Goal: Transaction & Acquisition: Download file/media

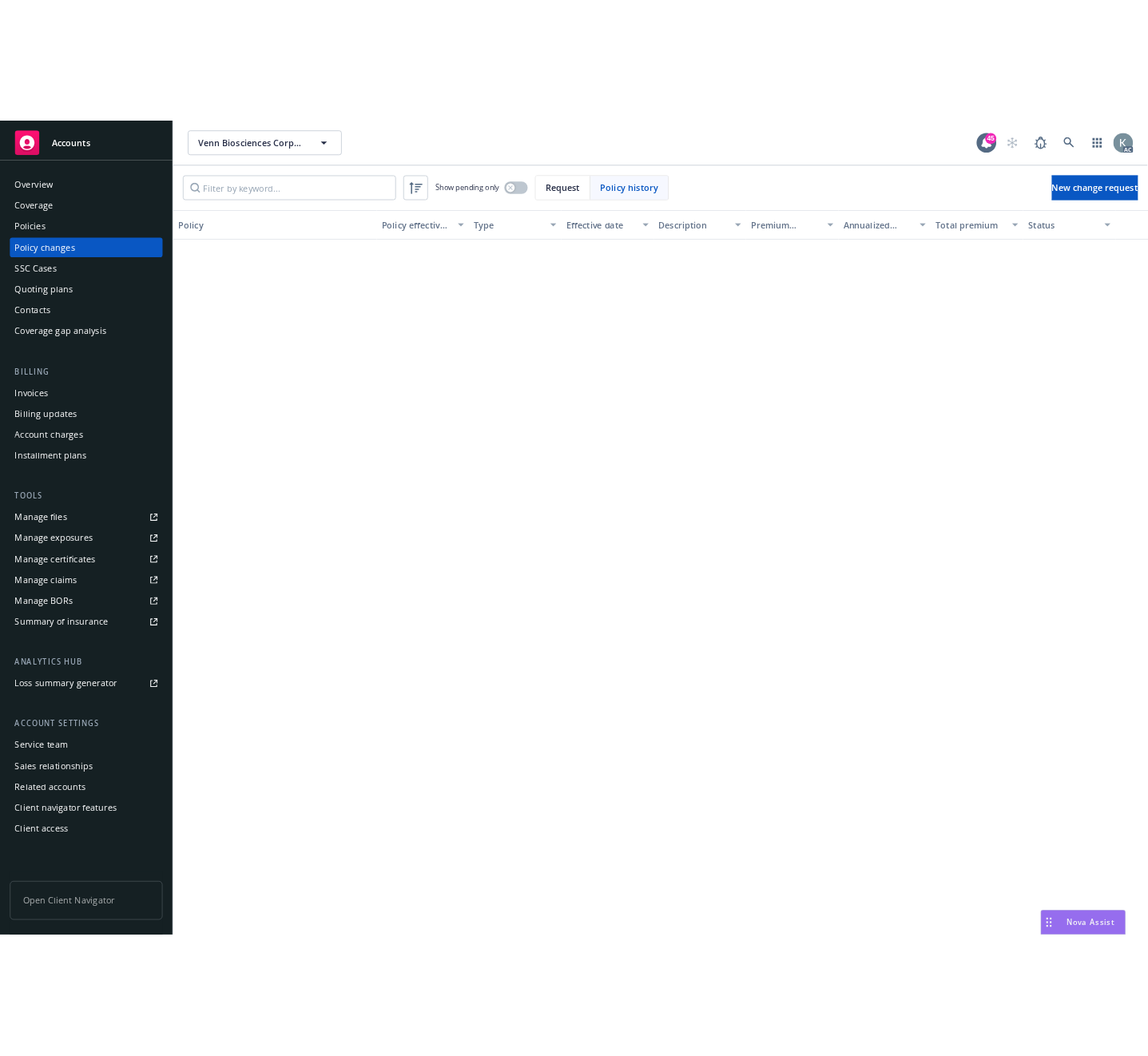
scroll to position [1154, 0]
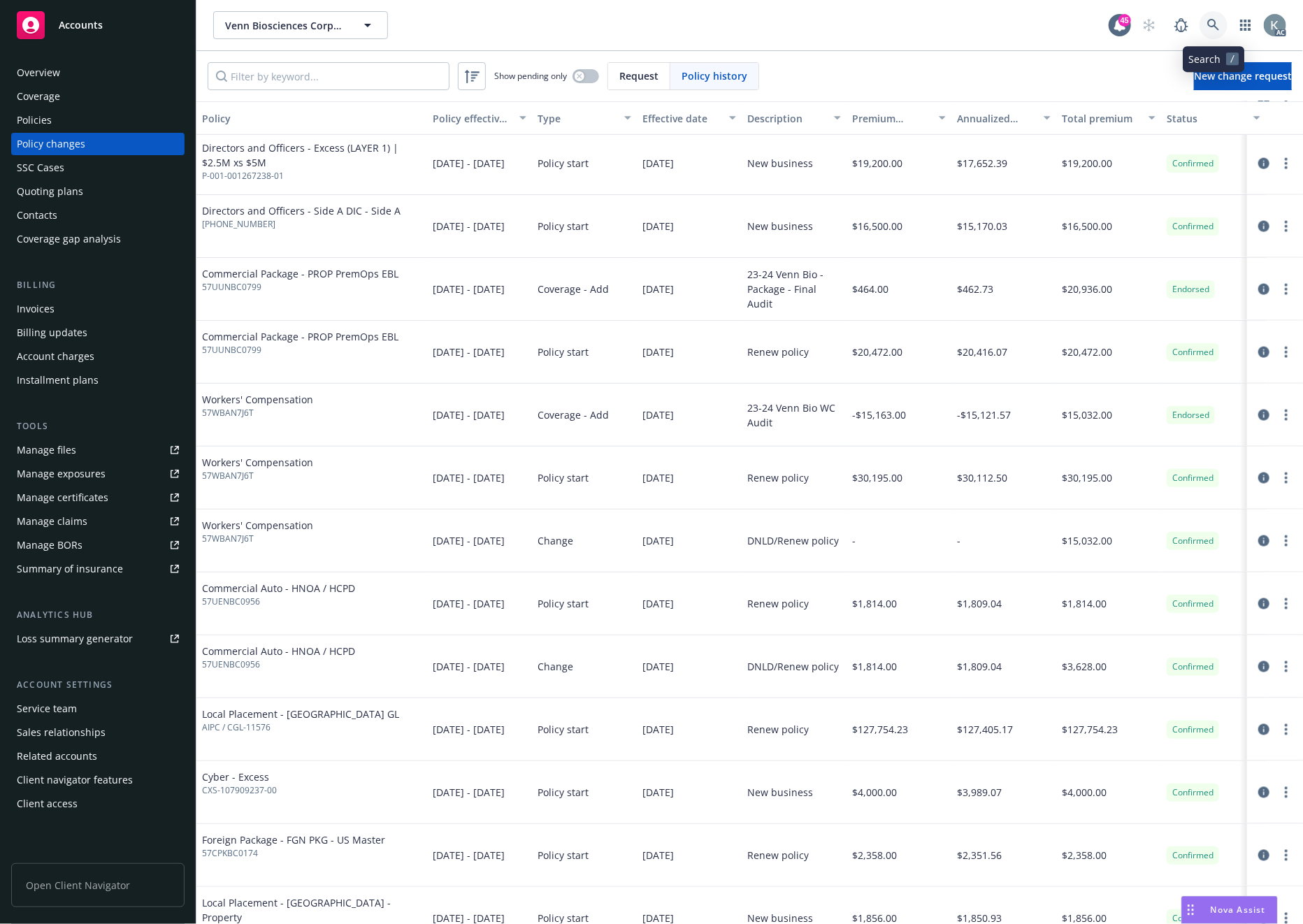
click at [1208, 19] on icon at bounding box center [1214, 25] width 13 height 13
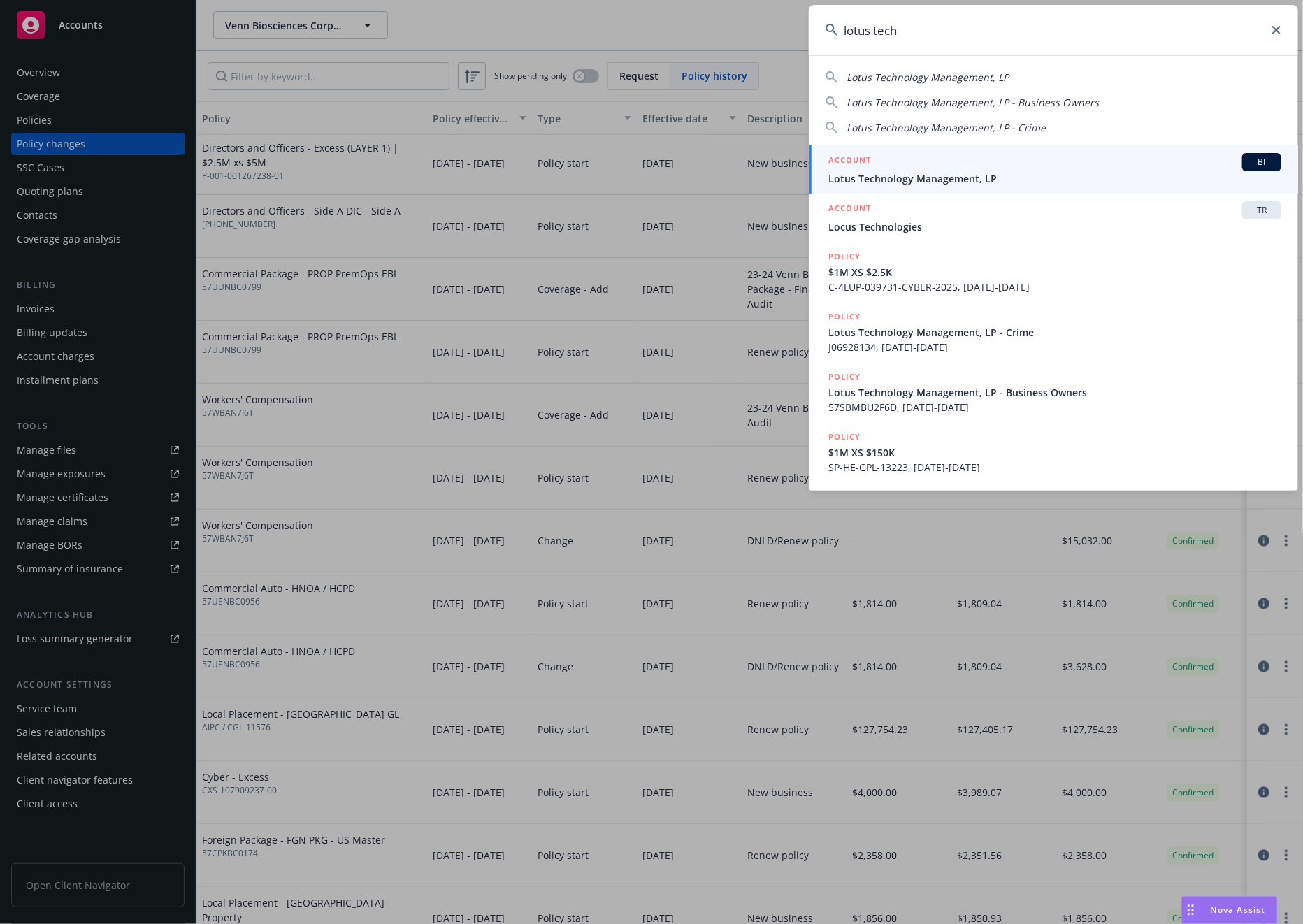
type input "lotus tech"
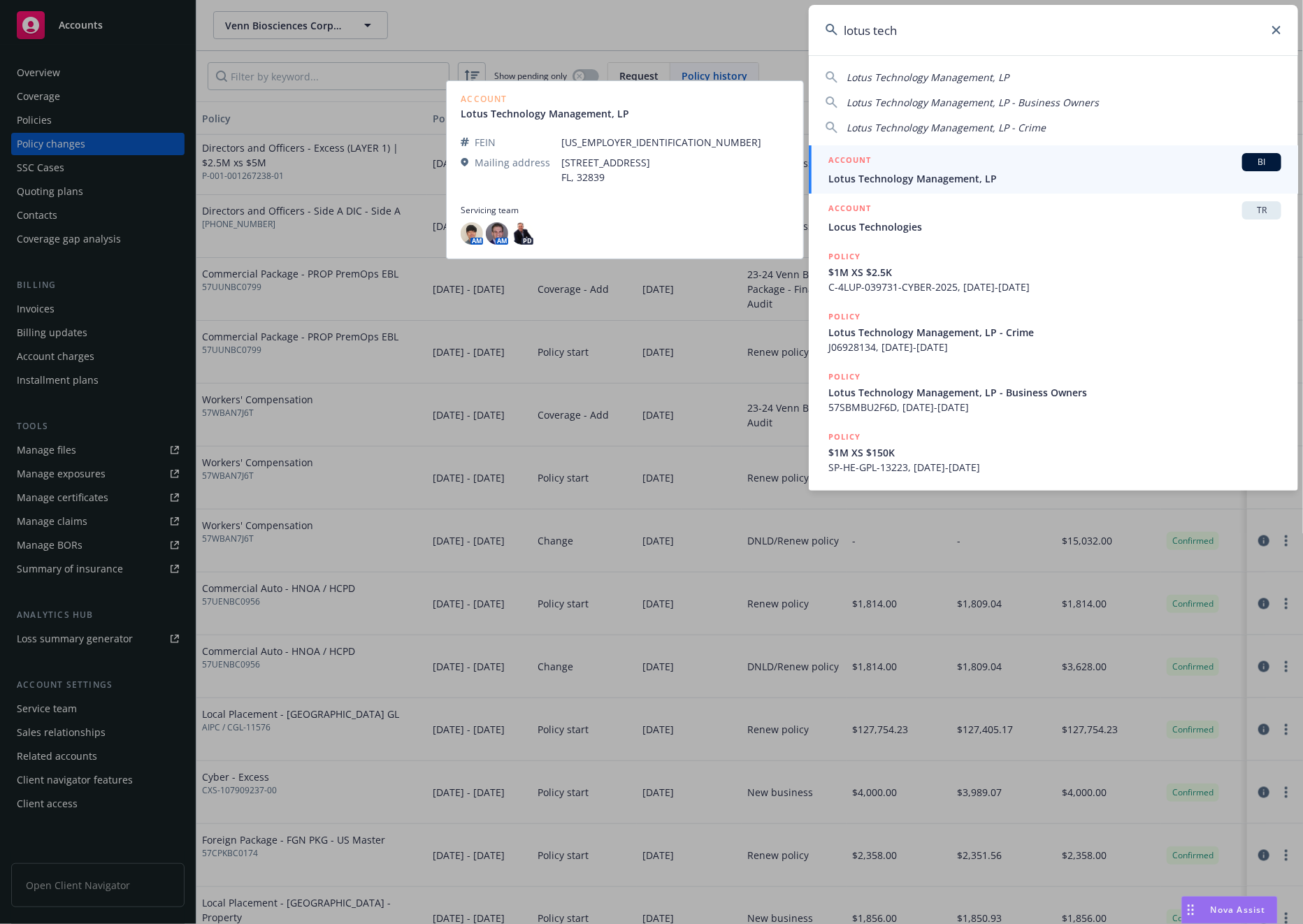
click at [886, 177] on span "Lotus Technology Management, LP" at bounding box center [1055, 178] width 453 height 15
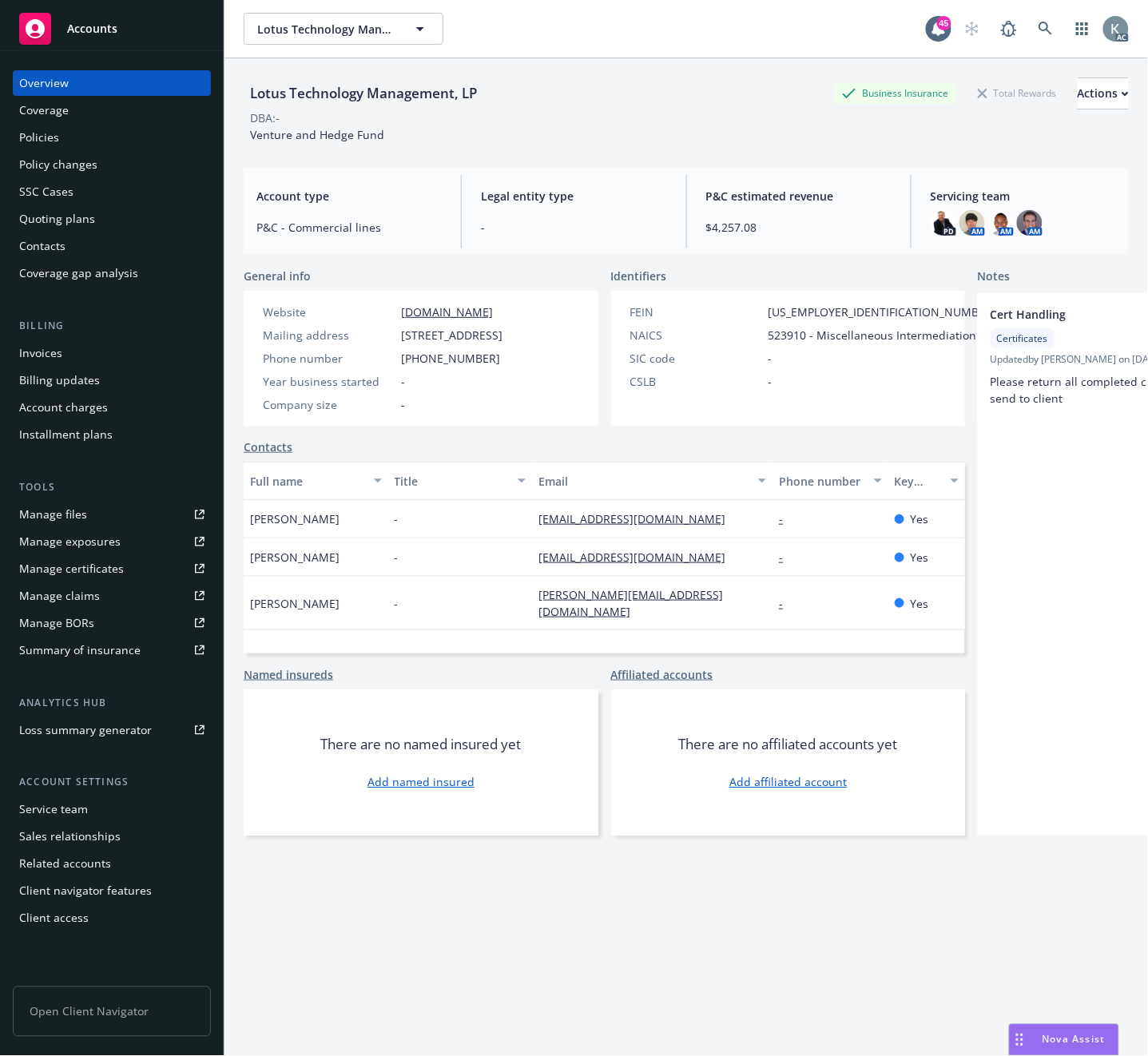
click at [54, 353] on div "Invoices" at bounding box center [41, 353] width 43 height 25
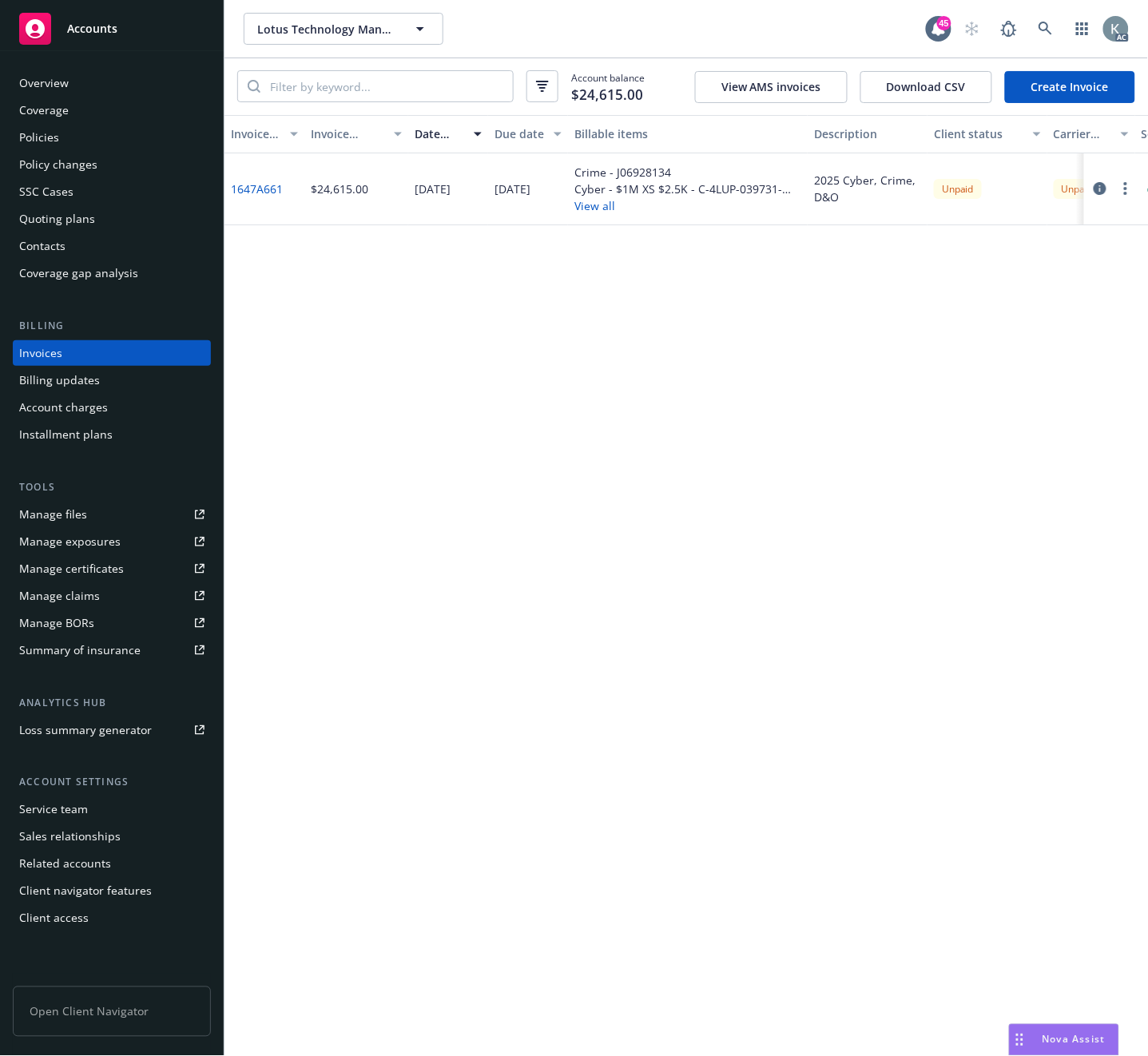
click at [267, 186] on link "1647A661" at bounding box center [257, 188] width 52 height 17
click at [1040, 22] on icon at bounding box center [1045, 28] width 15 height 15
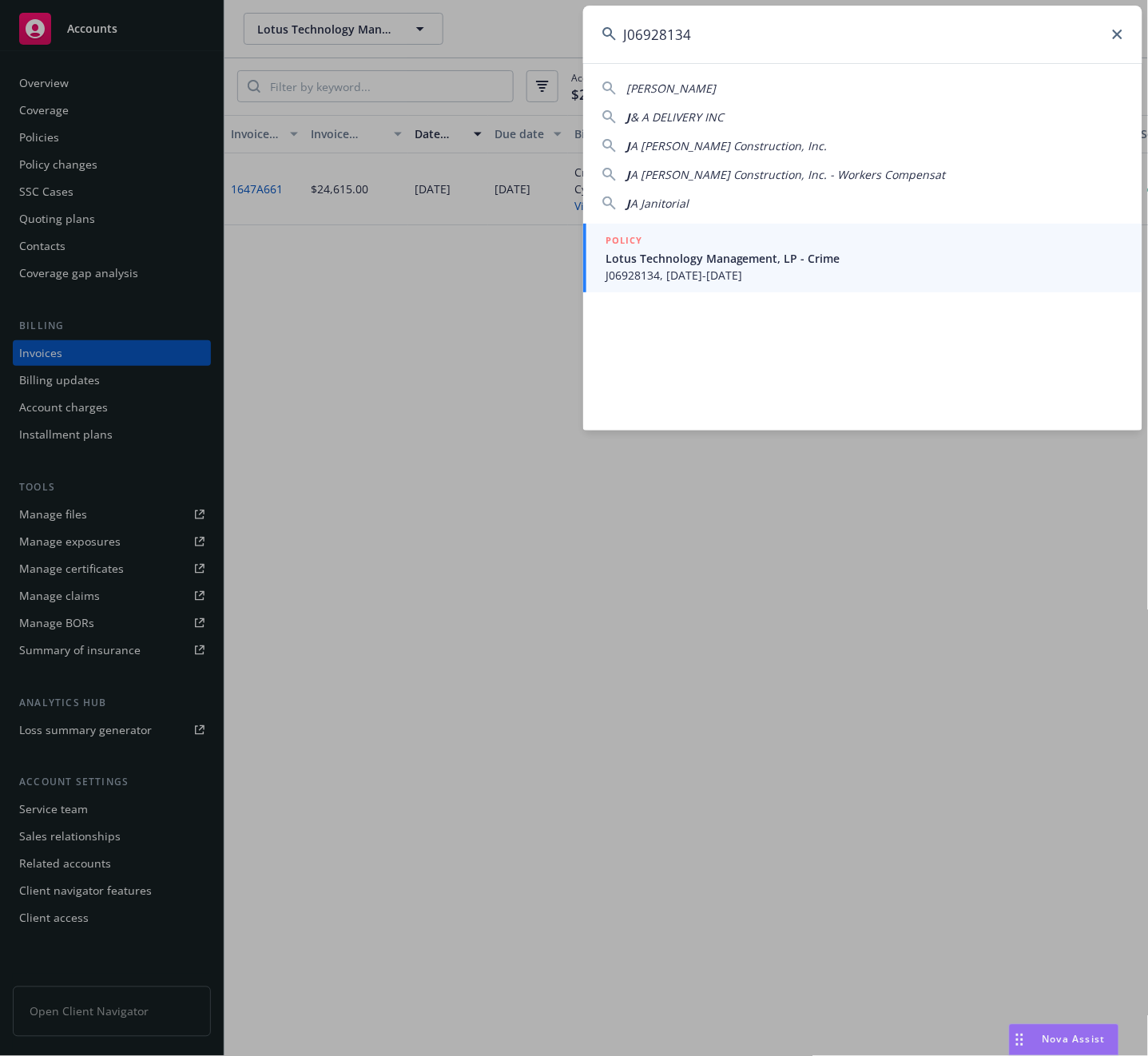
type input "J06928134"
click at [640, 263] on span "Lotus Technology Management, LP - Crime" at bounding box center [864, 258] width 518 height 17
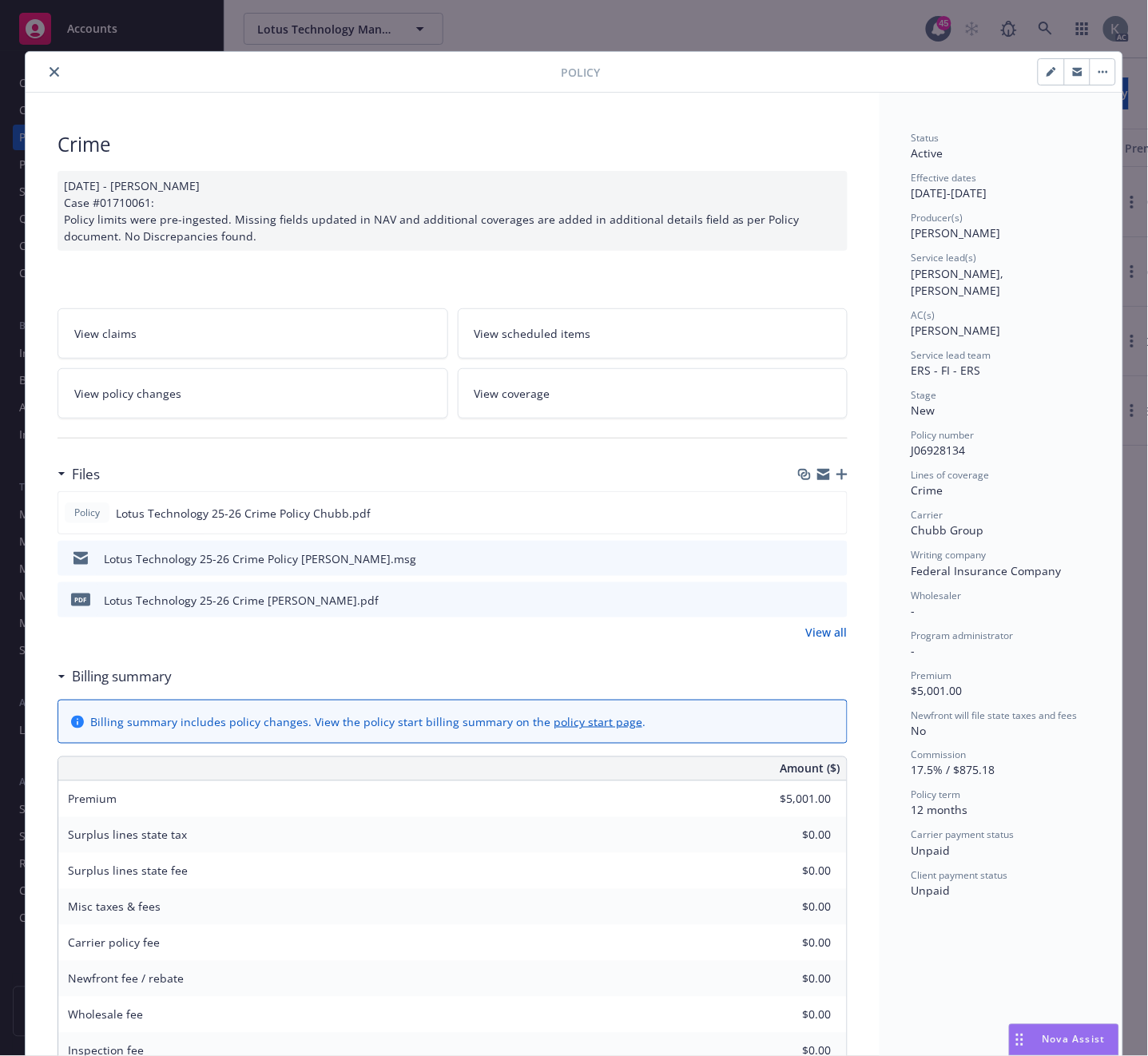
click at [50, 72] on icon "close" at bounding box center [55, 72] width 10 height 10
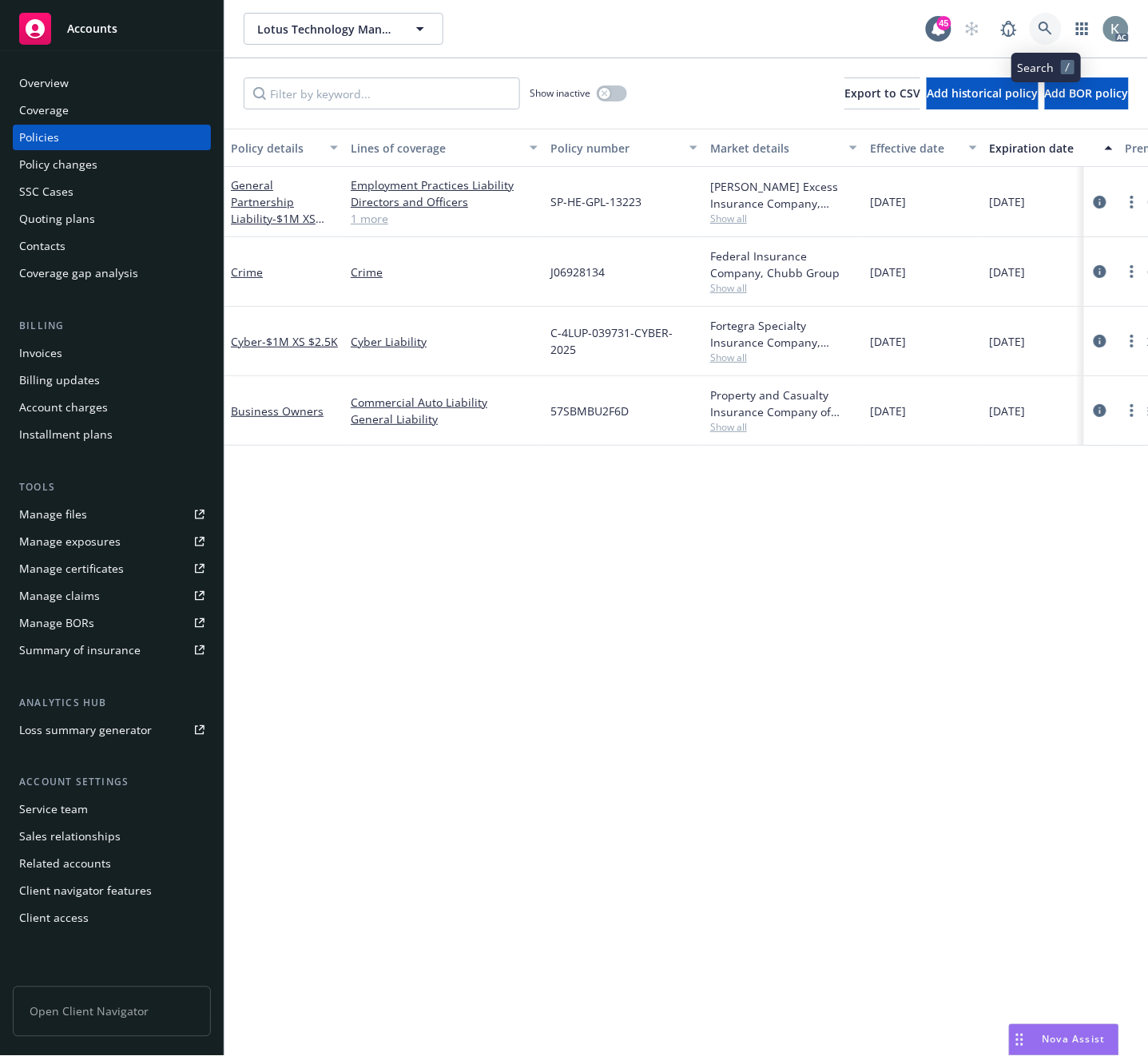
click at [1041, 25] on icon at bounding box center [1045, 28] width 14 height 14
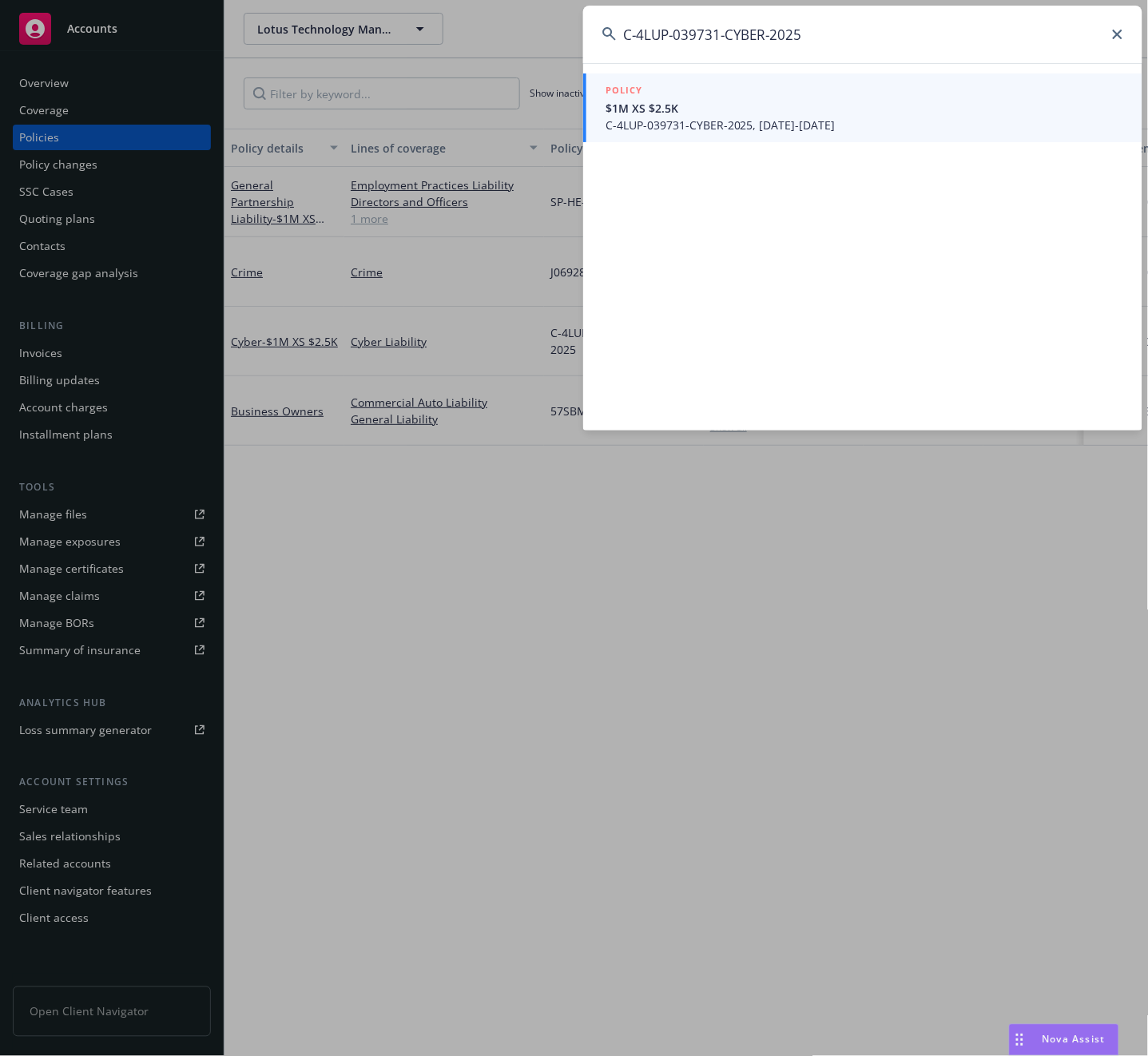
type input "C-4LUP-039731-CYBER-2025"
click at [636, 125] on span "C-4LUP-039731-CYBER-2025, 07/18/2025-07/18/2026" at bounding box center [864, 124] width 518 height 17
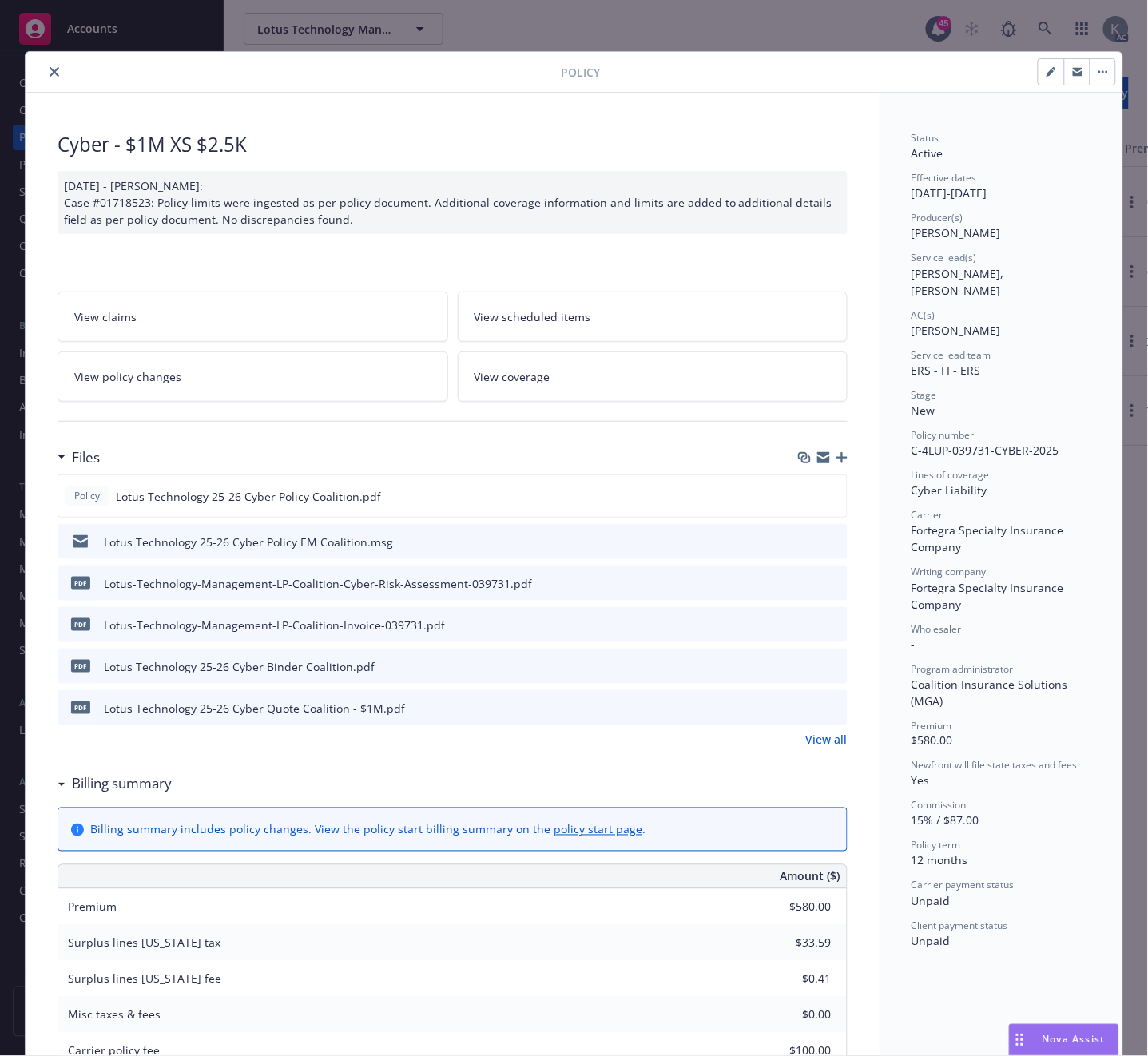
click at [801, 619] on icon "download file" at bounding box center [805, 624] width 13 height 13
click at [50, 69] on icon "close" at bounding box center [55, 72] width 10 height 10
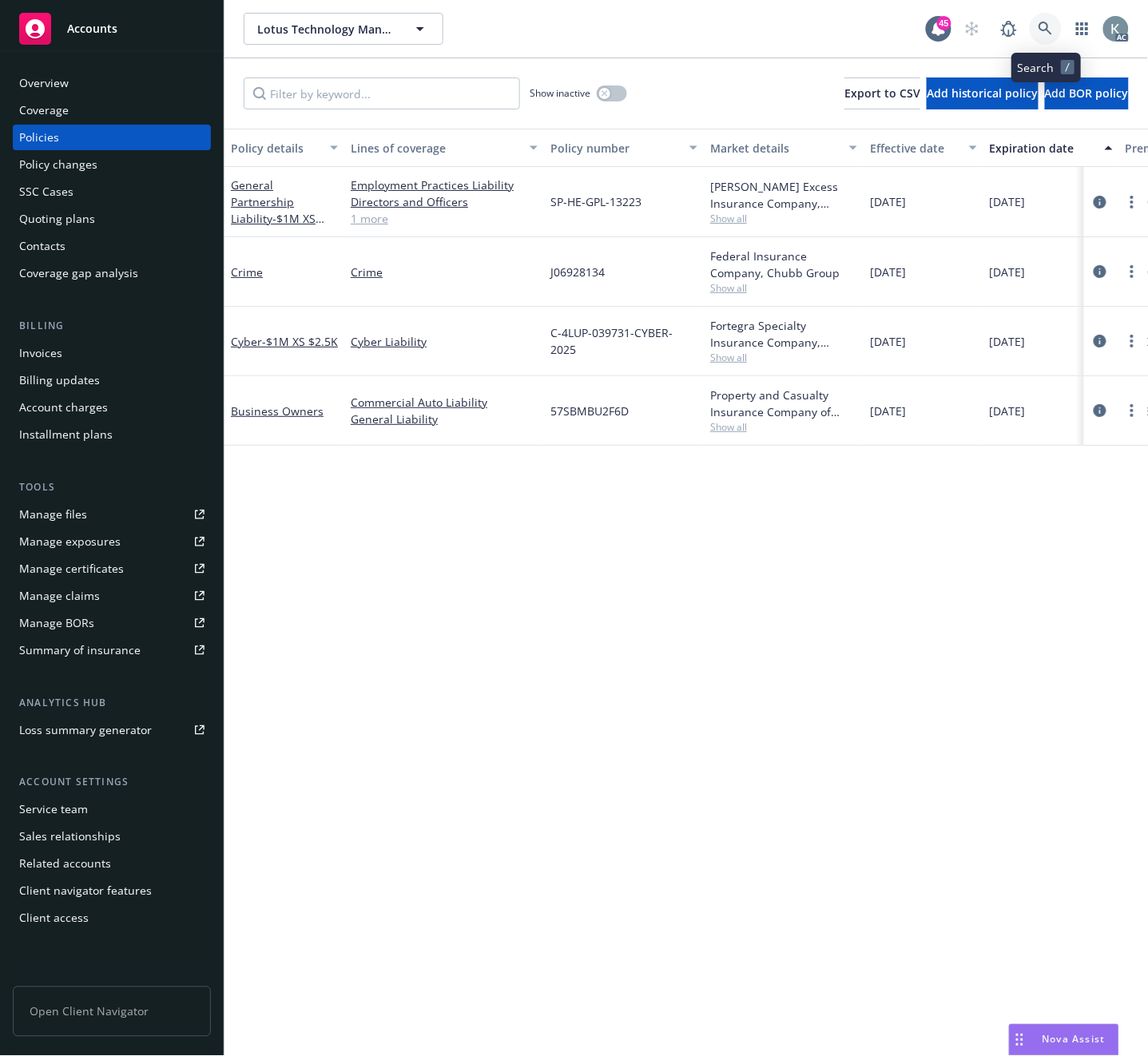
click at [1042, 23] on icon at bounding box center [1045, 28] width 14 height 14
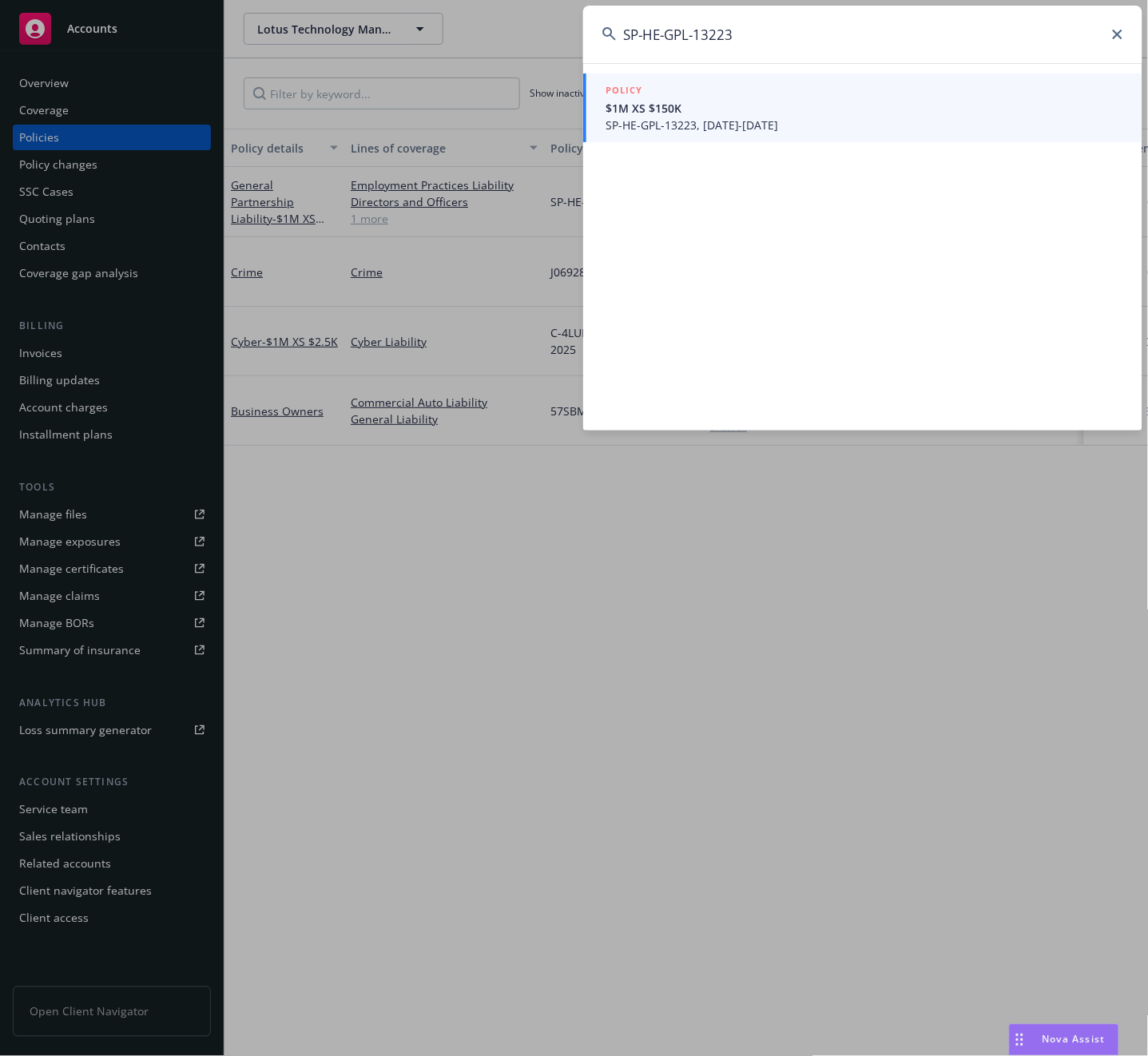
type input "SP-HE-GPL-13223"
click at [634, 118] on span "SP-HE-GPL-13223, 07/18/2025-07/18/2026" at bounding box center [864, 124] width 518 height 17
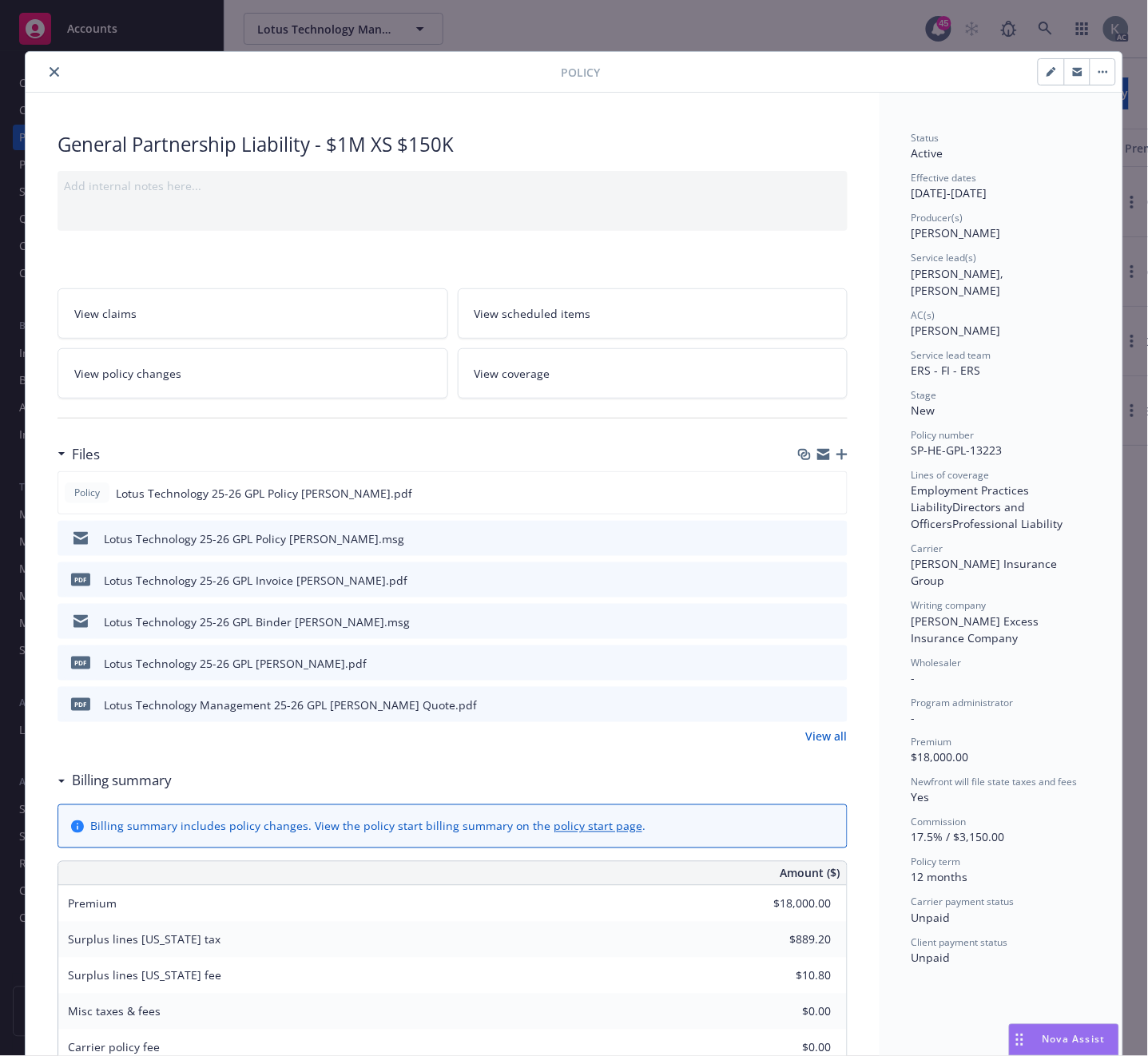
click at [799, 578] on icon "download file" at bounding box center [805, 579] width 13 height 13
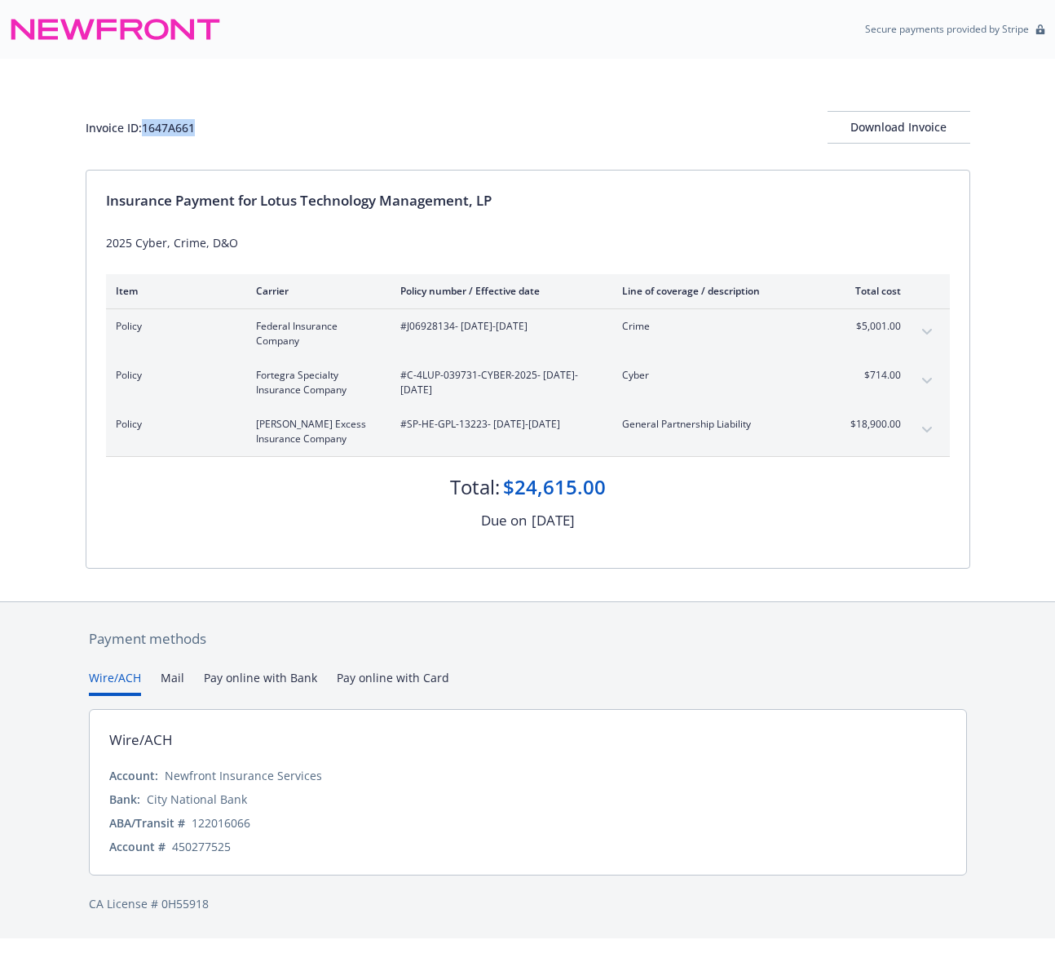
drag, startPoint x: 201, startPoint y: 130, endPoint x: 147, endPoint y: 130, distance: 54.6
click at [147, 130] on div "Invoice ID: 1647A661 Download Invoice" at bounding box center [528, 127] width 885 height 33
copy div "1647A661"
drag, startPoint x: 501, startPoint y: 201, endPoint x: 263, endPoint y: 203, distance: 238.2
click at [263, 203] on div "Insurance Payment for Lotus Technology Management, LP" at bounding box center [528, 200] width 844 height 21
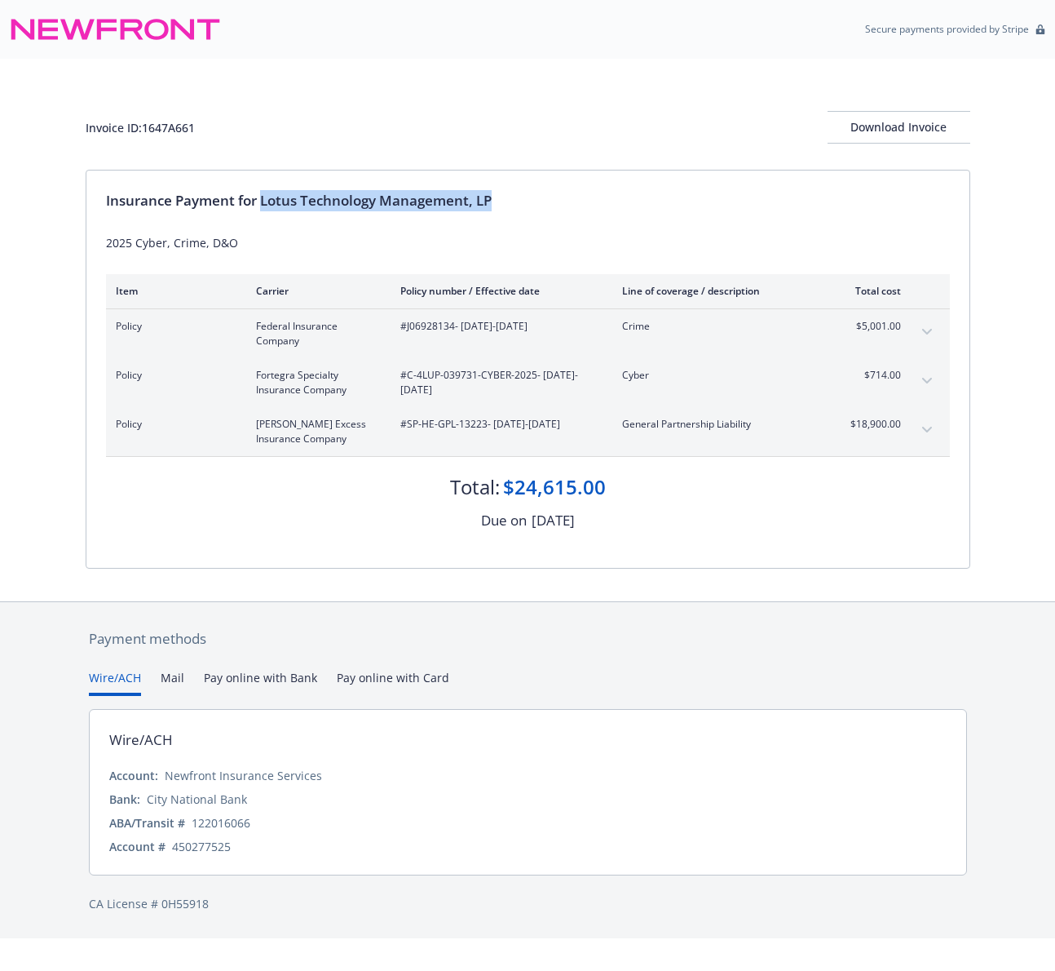
copy div "Lotus Technology Management, LP"
drag, startPoint x: 404, startPoint y: 330, endPoint x: 442, endPoint y: 333, distance: 38.4
click at [442, 333] on span "#J06928134 - 07/18/2025-07/18/2026" at bounding box center [498, 326] width 196 height 15
click at [203, 134] on div "Invoice ID: 1647A661 Download Invoice" at bounding box center [528, 127] width 885 height 33
drag, startPoint x: 203, startPoint y: 125, endPoint x: 146, endPoint y: 126, distance: 57.1
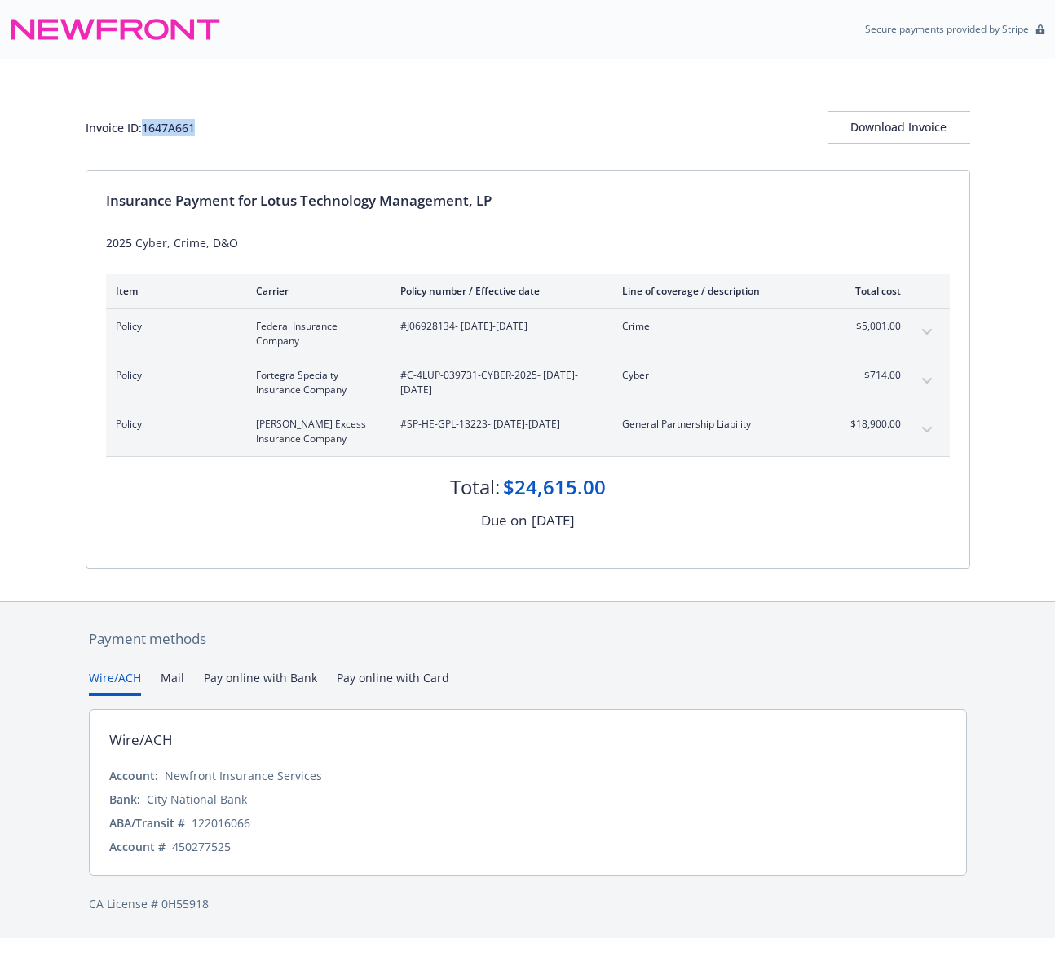
click at [146, 126] on div "Invoice ID: 1647A661 Download Invoice" at bounding box center [528, 127] width 885 height 33
copy div "1647A661"
drag, startPoint x: 405, startPoint y: 329, endPoint x: 446, endPoint y: 325, distance: 41.7
click at [449, 325] on span "#J06928134 - 07/18/2025-07/18/2026" at bounding box center [498, 326] width 196 height 15
copy span "J06928134"
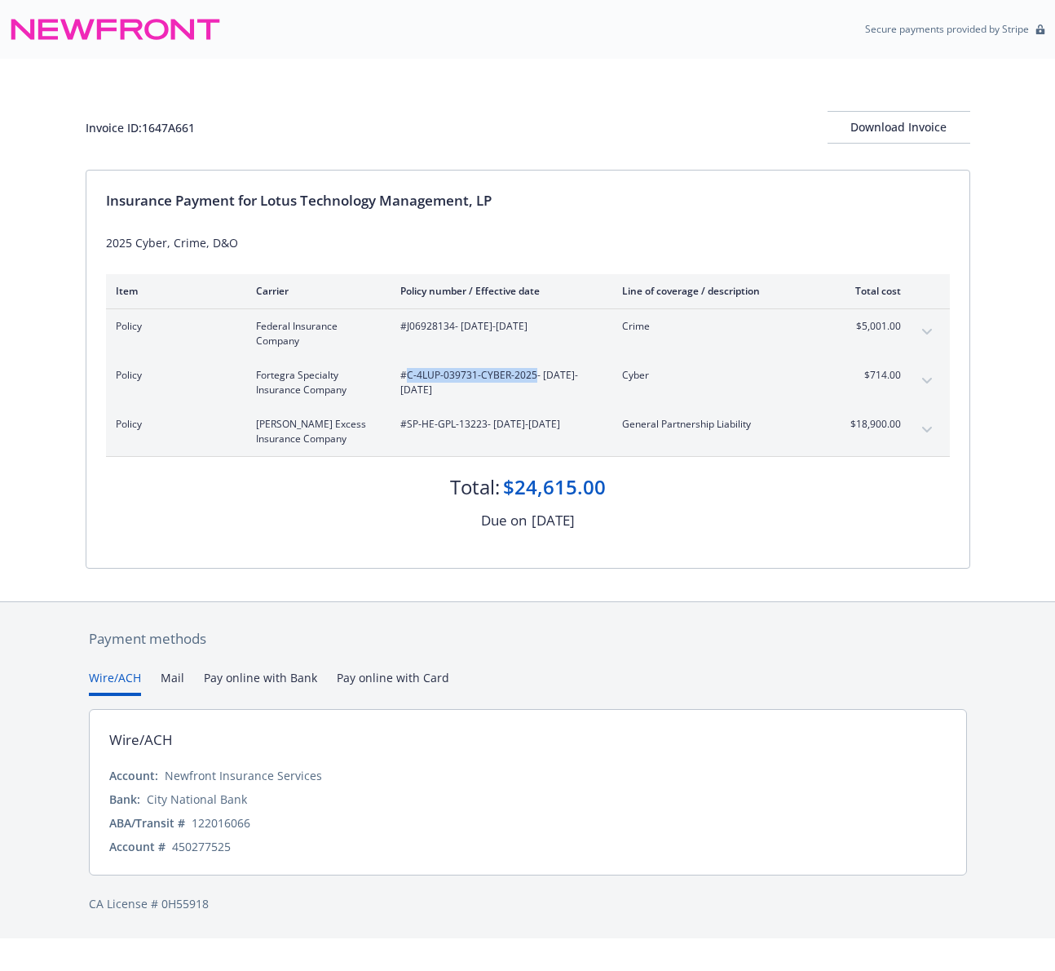
drag, startPoint x: 407, startPoint y: 376, endPoint x: 518, endPoint y: 374, distance: 110.9
click at [533, 374] on span "#C-4LUP-039731-CYBER-2025 - 07/18/2025-07/18/2026" at bounding box center [498, 382] width 196 height 29
copy span "C-4LUP-039731-CYBER-2025"
click at [925, 377] on button "expand content" at bounding box center [927, 381] width 26 height 26
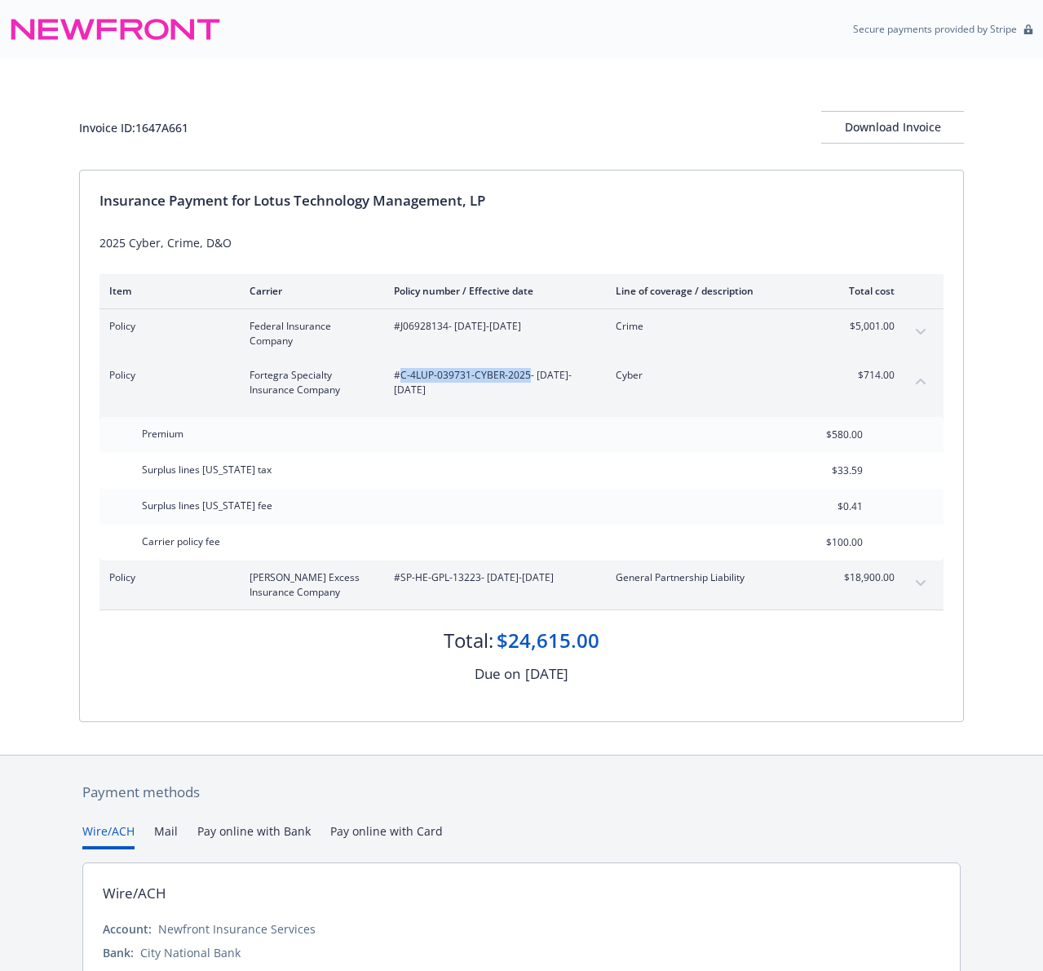
click at [918, 381] on icon "collapse content" at bounding box center [921, 381] width 10 height 6
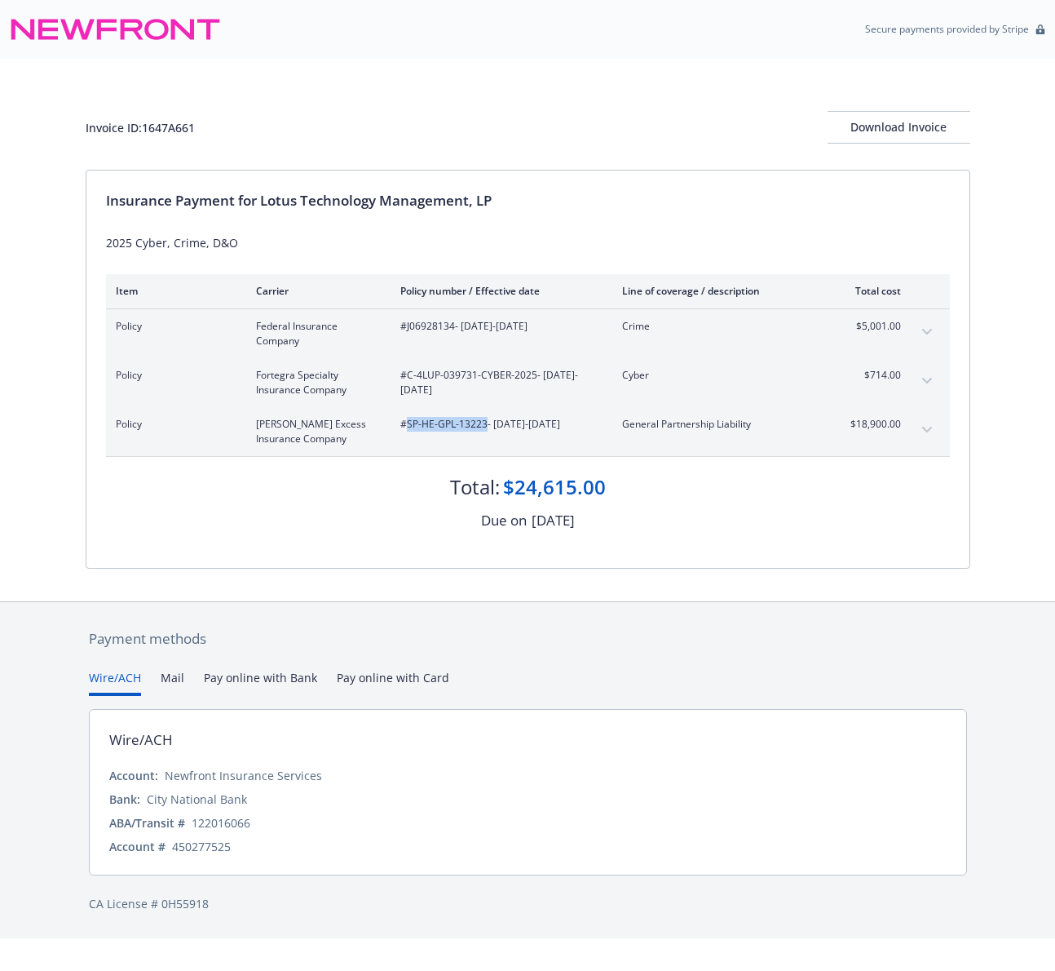
drag, startPoint x: 405, startPoint y: 427, endPoint x: 484, endPoint y: 427, distance: 78.3
click at [484, 427] on span "#SP-HE-GPL-13223 - 07/18/2025-07/18/2026" at bounding box center [498, 424] width 196 height 15
copy span "SP-HE-GPL-13223"
click at [924, 427] on icon "expand content" at bounding box center [928, 430] width 10 height 7
